Goal: Transaction & Acquisition: Purchase product/service

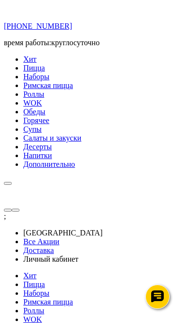
click at [8, 183] on span "button" at bounding box center [8, 183] width 0 height 0
click at [45, 280] on span "Пицца" at bounding box center [33, 284] width 21 height 8
click at [12, 176] on link at bounding box center [12, 180] width 0 height 8
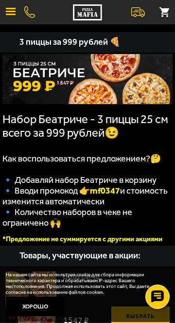
click at [10, 14] on span "button" at bounding box center [11, 14] width 10 height 1
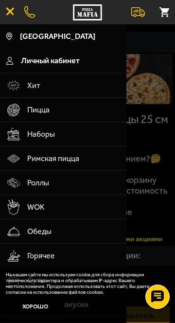
click at [70, 114] on span "Пицца" at bounding box center [73, 110] width 93 height 24
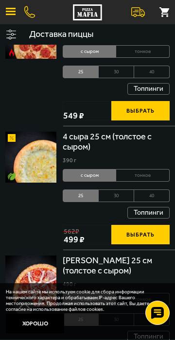
scroll to position [1280, 0]
